Goal: Task Accomplishment & Management: Use online tool/utility

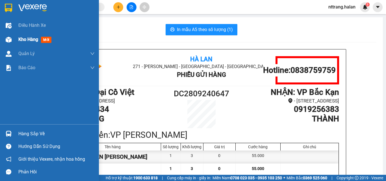
click at [34, 39] on span "Kho hàng" at bounding box center [28, 39] width 20 height 5
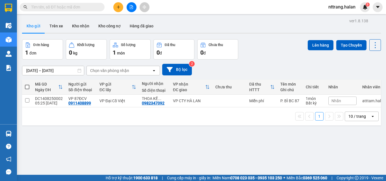
click at [27, 86] on span at bounding box center [27, 87] width 5 height 5
click at [27, 84] on input "checkbox" at bounding box center [27, 84] width 0 height 0
checkbox input "true"
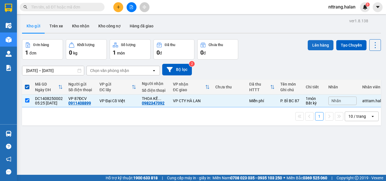
click at [312, 44] on button "Lên hàng" at bounding box center [320, 45] width 26 height 10
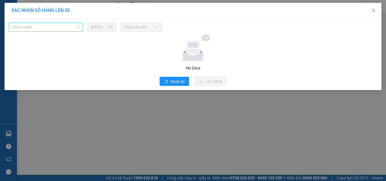
click at [31, 26] on span "Chọn tuyến" at bounding box center [45, 27] width 67 height 8
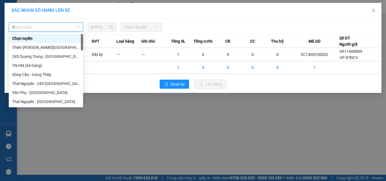
type input "87"
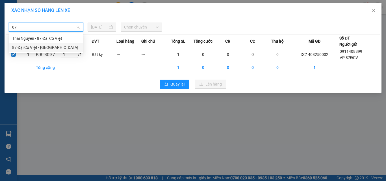
click at [28, 49] on div "87 Đại Cồ Việt - [GEOGRAPHIC_DATA]" at bounding box center [45, 47] width 67 height 6
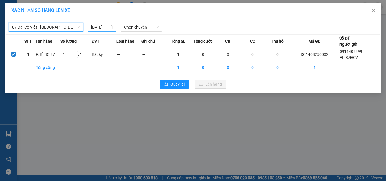
click at [115, 28] on div "[DATE]" at bounding box center [102, 27] width 28 height 9
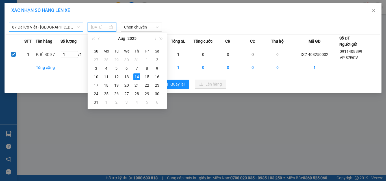
type input "[DATE]"
click at [141, 28] on span "Chọn chuyến" at bounding box center [141, 27] width 35 height 8
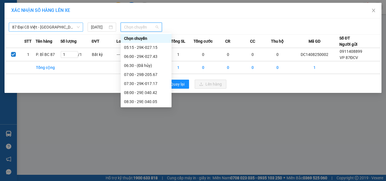
scroll to position [0, 0]
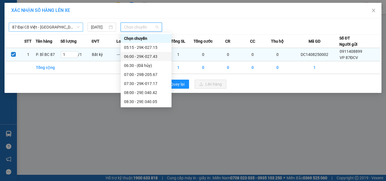
click at [138, 56] on div "06:00 - 29K-027.43" at bounding box center [146, 56] width 44 height 6
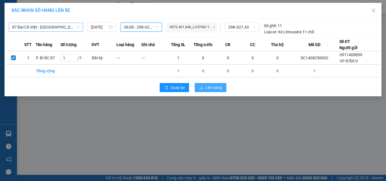
click at [222, 88] on button "Lên hàng" at bounding box center [211, 87] width 32 height 9
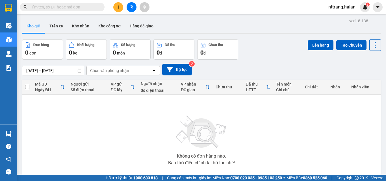
click at [119, 8] on icon "plus" at bounding box center [118, 7] width 4 height 4
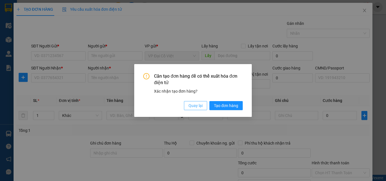
click at [197, 105] on span "Quay lại" at bounding box center [195, 105] width 14 height 6
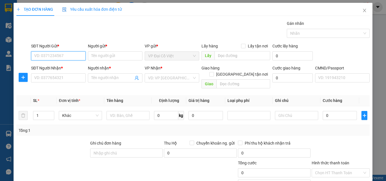
click at [46, 56] on input "SĐT Người Gửi *" at bounding box center [58, 55] width 54 height 9
type input "0559835503"
click at [105, 60] on div "Người gửi * Tên người gửi" at bounding box center [115, 53] width 54 height 20
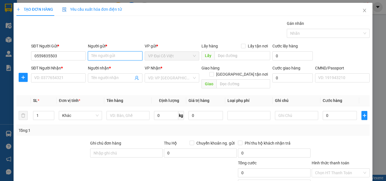
click at [104, 57] on input "Người gửi *" at bounding box center [115, 55] width 54 height 9
type input "kh"
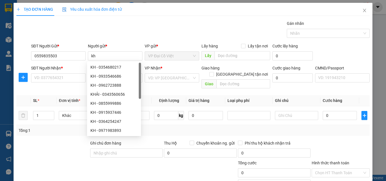
click at [37, 73] on div "SĐT Người Nhận *" at bounding box center [58, 69] width 54 height 8
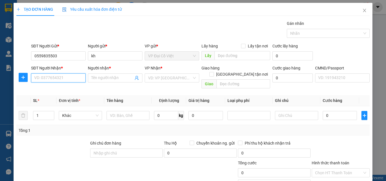
click at [38, 76] on input "SĐT Người Nhận *" at bounding box center [58, 77] width 54 height 9
type input "0988641639"
drag, startPoint x: 54, startPoint y: 87, endPoint x: 99, endPoint y: 87, distance: 45.5
click at [56, 87] on div "0988641639 - DUNG" at bounding box center [57, 89] width 47 height 6
type input "DUNG"
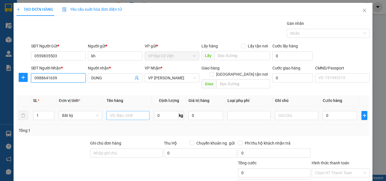
type input "0988641639"
click at [110, 111] on input "text" at bounding box center [127, 115] width 43 height 9
drag, startPoint x: 115, startPoint y: 108, endPoint x: 239, endPoint y: 125, distance: 124.7
click at [116, 111] on input "hộplk" at bounding box center [127, 115] width 43 height 9
type input "hộp lk"
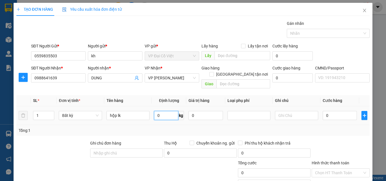
click at [159, 111] on input "0" at bounding box center [166, 115] width 24 height 9
type input "5"
type input "40.000"
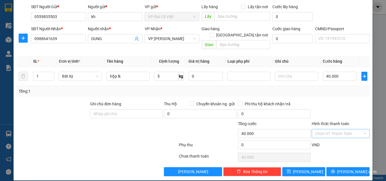
click at [336, 129] on input "Hình thức thanh toán" at bounding box center [338, 133] width 47 height 8
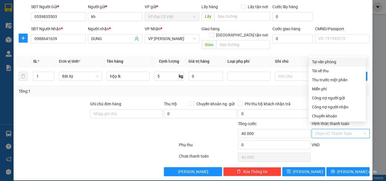
click at [324, 60] on div "Tại văn phòng" at bounding box center [337, 62] width 51 height 6
type input "0"
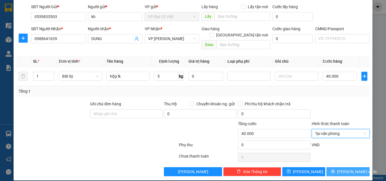
click at [340, 169] on span "[PERSON_NAME] và In" at bounding box center [357, 172] width 40 height 6
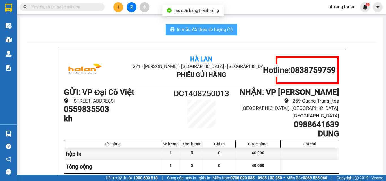
click at [180, 29] on span "In mẫu A5 theo số lượng (1)" at bounding box center [205, 29] width 56 height 7
click at [181, 29] on span "In mẫu A5 theo số lượng (1)" at bounding box center [205, 29] width 56 height 7
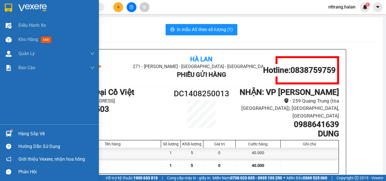
drag, startPoint x: 26, startPoint y: 132, endPoint x: 43, endPoint y: 137, distance: 18.5
click at [26, 132] on div "Hàng sắp về" at bounding box center [56, 134] width 76 height 8
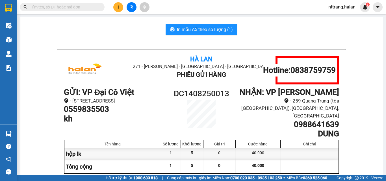
drag, startPoint x: 73, startPoint y: 30, endPoint x: 68, endPoint y: 32, distance: 5.1
click at [72, 30] on section "Kết quả tìm kiếm ( 0 ) Bộ lọc No Data nttrang.halan 9 Điều hành xe Kho hàng mới…" at bounding box center [193, 90] width 386 height 181
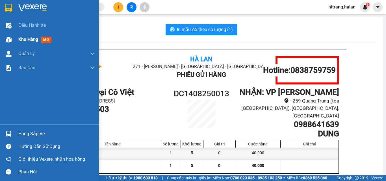
click at [25, 38] on span "Kho hàng" at bounding box center [28, 39] width 20 height 5
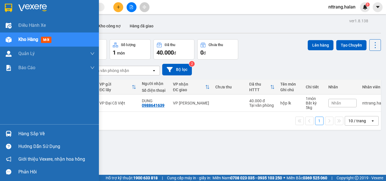
drag, startPoint x: 24, startPoint y: 133, endPoint x: 35, endPoint y: 133, distance: 10.7
click at [25, 133] on div "Hàng sắp về" at bounding box center [56, 134] width 76 height 8
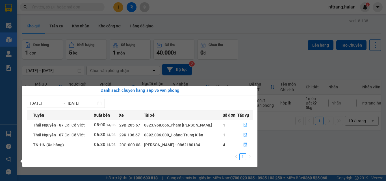
click at [246, 126] on icon "file-done" at bounding box center [245, 125] width 4 height 4
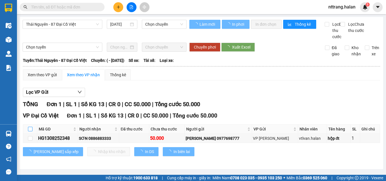
drag, startPoint x: 28, startPoint y: 133, endPoint x: 30, endPoint y: 134, distance: 2.8
click at [27, 133] on th at bounding box center [30, 129] width 14 height 9
type input "[DATE]"
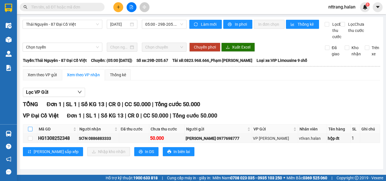
click at [29, 131] on input "checkbox" at bounding box center [30, 129] width 5 height 5
checkbox input "true"
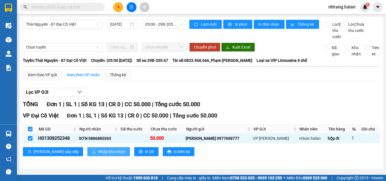
click at [87, 154] on button "Nhập kho nhận" at bounding box center [108, 151] width 43 height 9
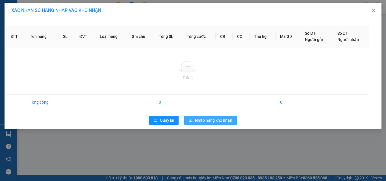
click at [210, 118] on span "Nhập hàng kho nhận" at bounding box center [213, 120] width 37 height 6
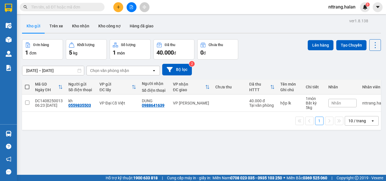
click at [27, 86] on span at bounding box center [27, 87] width 5 height 5
click at [27, 84] on input "checkbox" at bounding box center [27, 84] width 0 height 0
checkbox input "true"
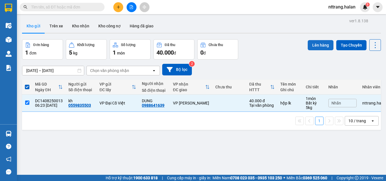
click at [312, 42] on button "Lên hàng" at bounding box center [320, 45] width 26 height 10
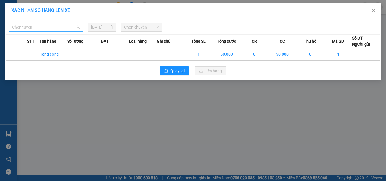
click at [30, 27] on span "Chọn tuyến" at bounding box center [45, 27] width 67 height 8
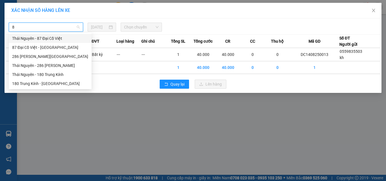
type input "87"
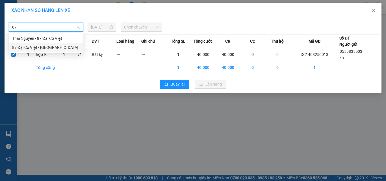
click at [22, 47] on div "87 Đại Cồ Việt - [GEOGRAPHIC_DATA]" at bounding box center [45, 47] width 67 height 6
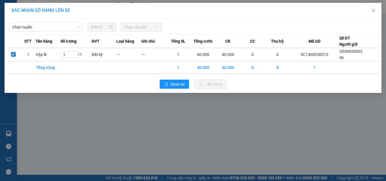
click at [110, 27] on div "[DATE]" at bounding box center [101, 27] width 21 height 6
click at [47, 27] on span "87 Đại Cồ Việt - [GEOGRAPHIC_DATA]" at bounding box center [45, 27] width 67 height 8
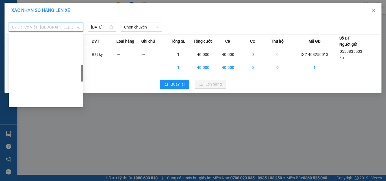
scroll to position [156, 0]
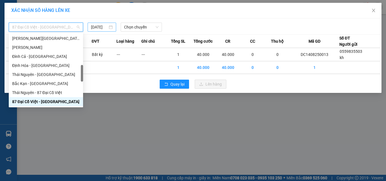
click at [110, 25] on div "[DATE]" at bounding box center [101, 27] width 21 height 6
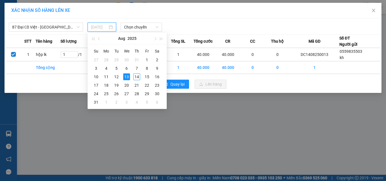
drag, startPoint x: 136, startPoint y: 80, endPoint x: 136, endPoint y: 73, distance: 6.8
click at [136, 79] on div "14" at bounding box center [136, 76] width 7 height 7
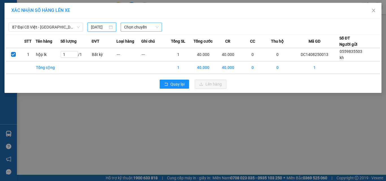
type input "[DATE]"
click at [138, 27] on span "Chọn chuyến" at bounding box center [141, 27] width 35 height 8
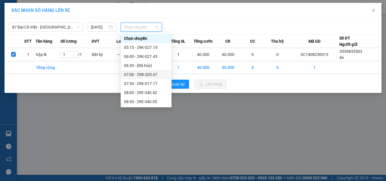
click at [151, 74] on div "07:00 - 29B-205.67" at bounding box center [146, 74] width 44 height 6
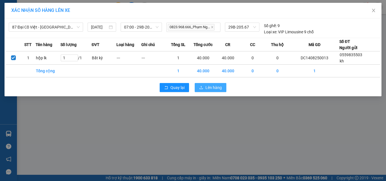
click at [209, 88] on span "Lên hàng" at bounding box center [213, 87] width 16 height 6
